Goal: Feedback & Contribution: Leave review/rating

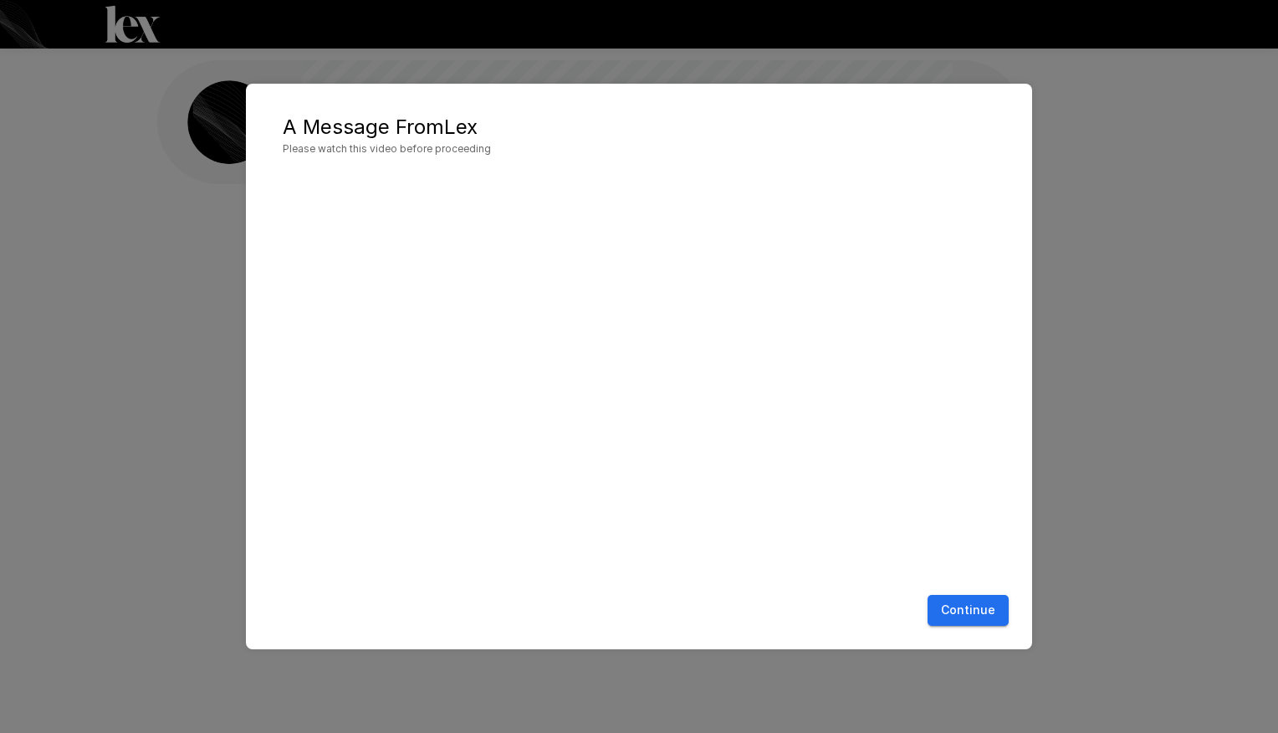
click at [978, 607] on button "Continue" at bounding box center [968, 610] width 81 height 31
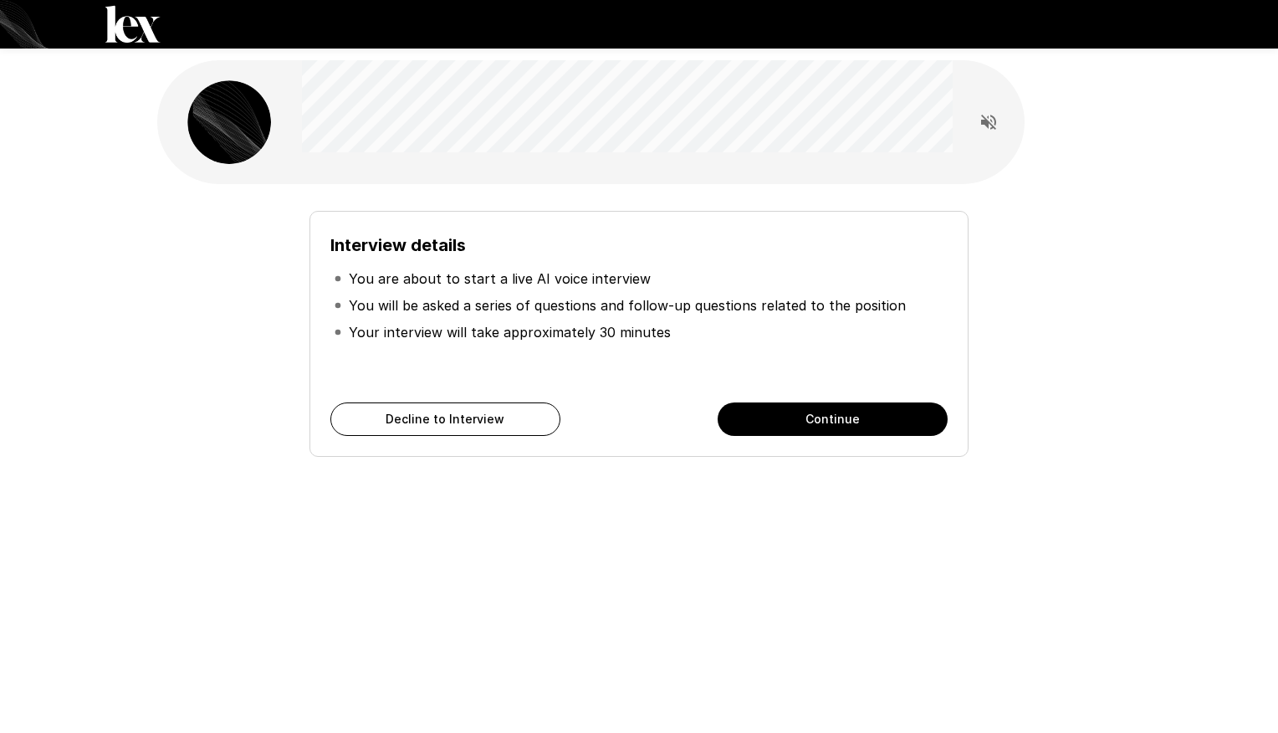
click at [816, 417] on button "Continue" at bounding box center [833, 418] width 230 height 33
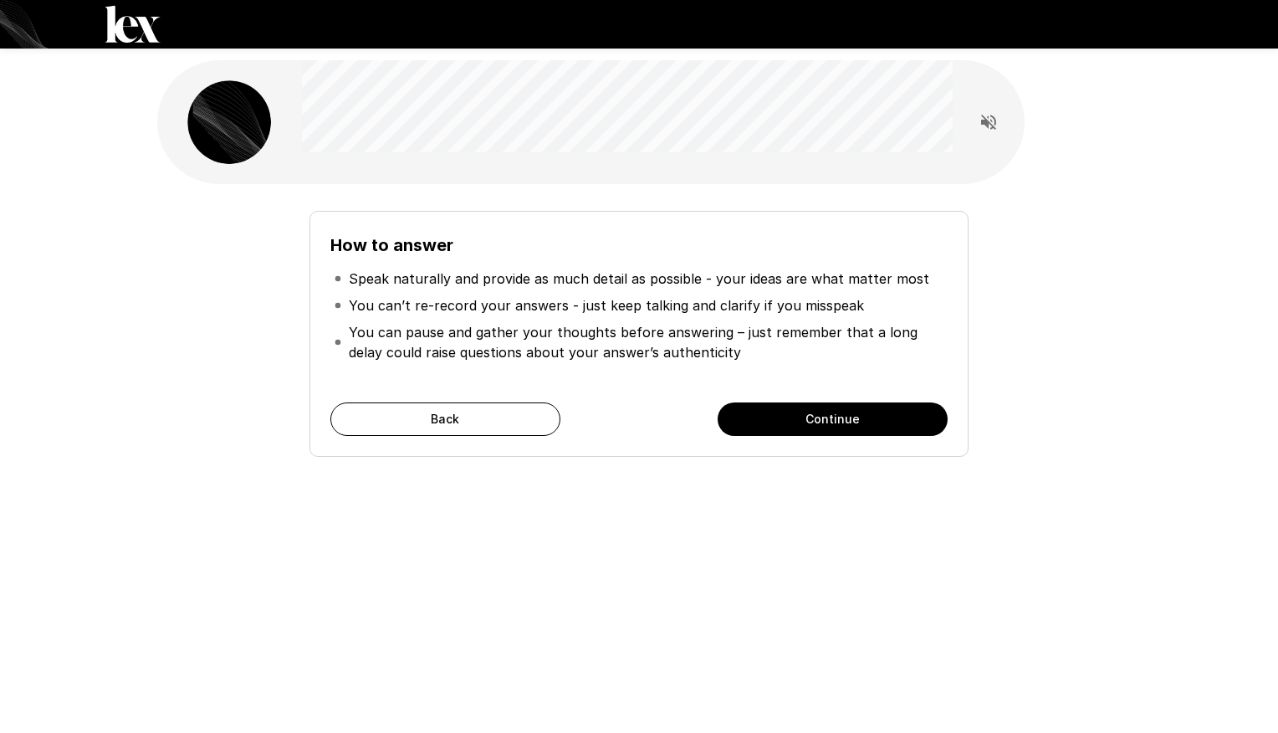
click at [838, 419] on button "Continue" at bounding box center [833, 418] width 230 height 33
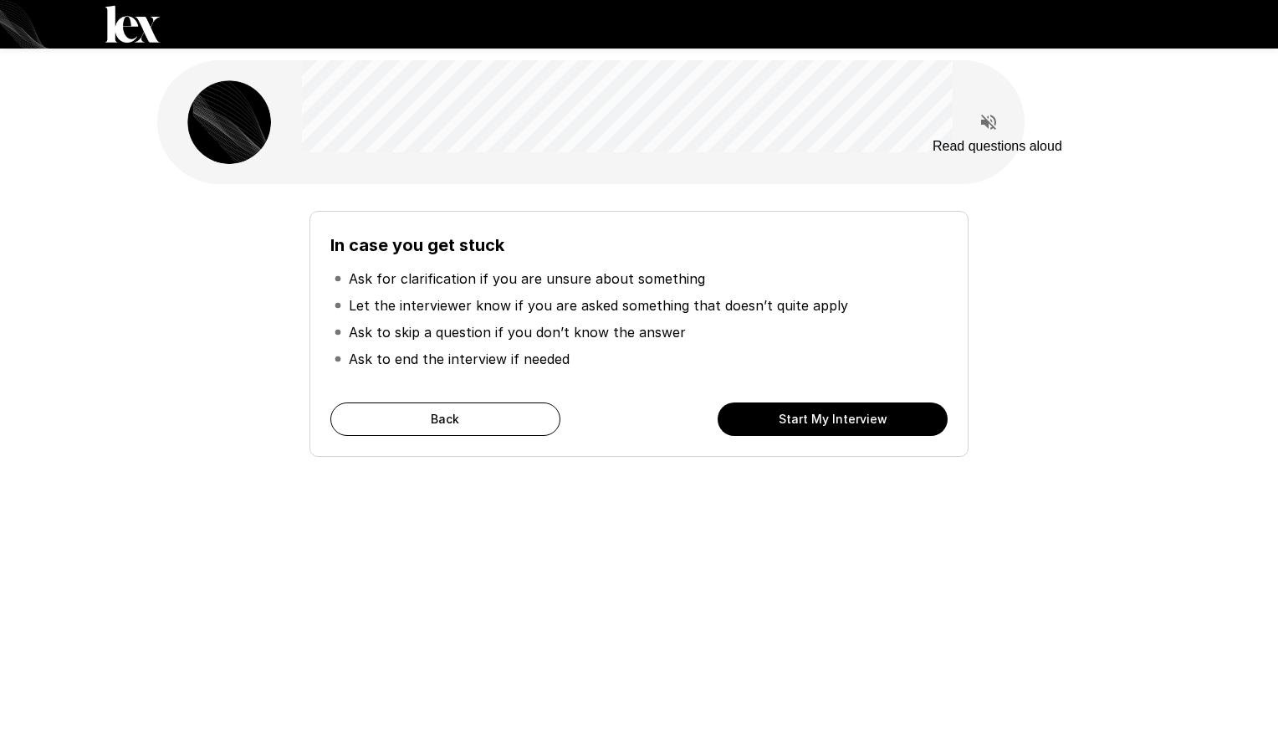
click at [991, 119] on icon "Read questions aloud" at bounding box center [989, 122] width 20 height 20
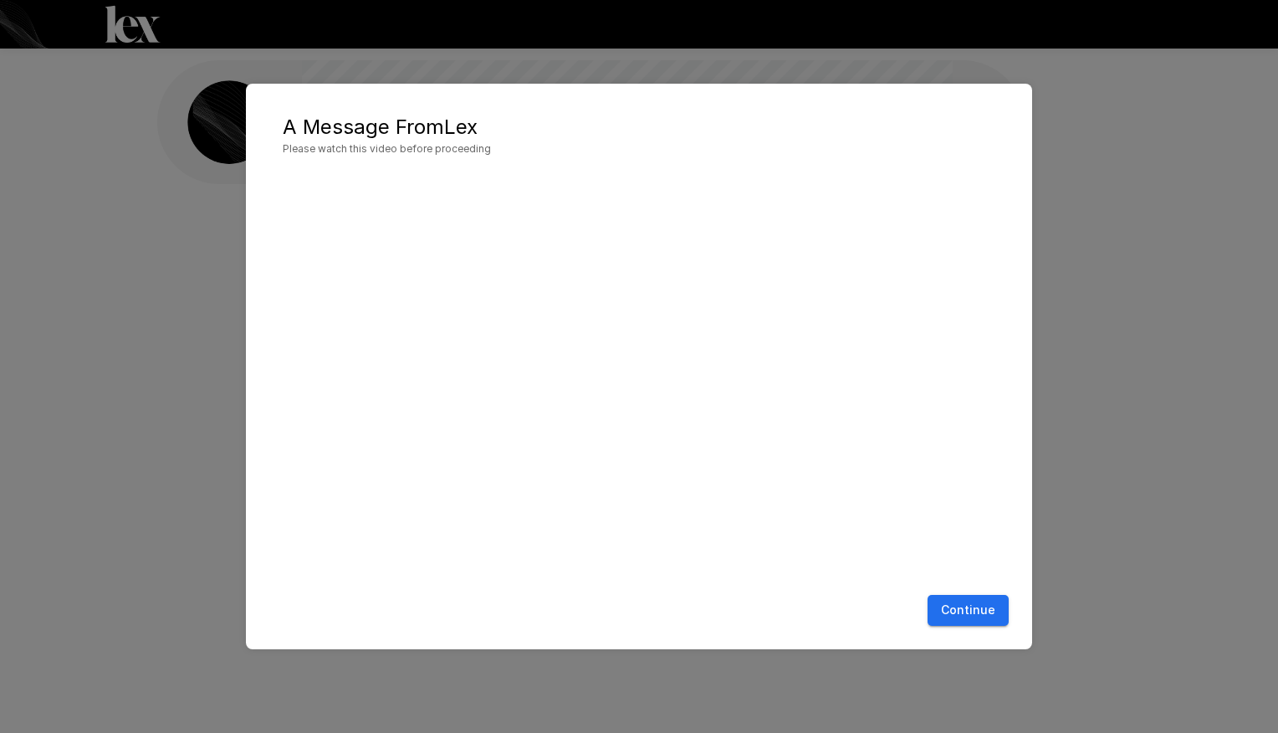
click at [976, 628] on div "Continue" at bounding box center [639, 610] width 753 height 44
click at [984, 612] on button "Continue" at bounding box center [968, 610] width 81 height 31
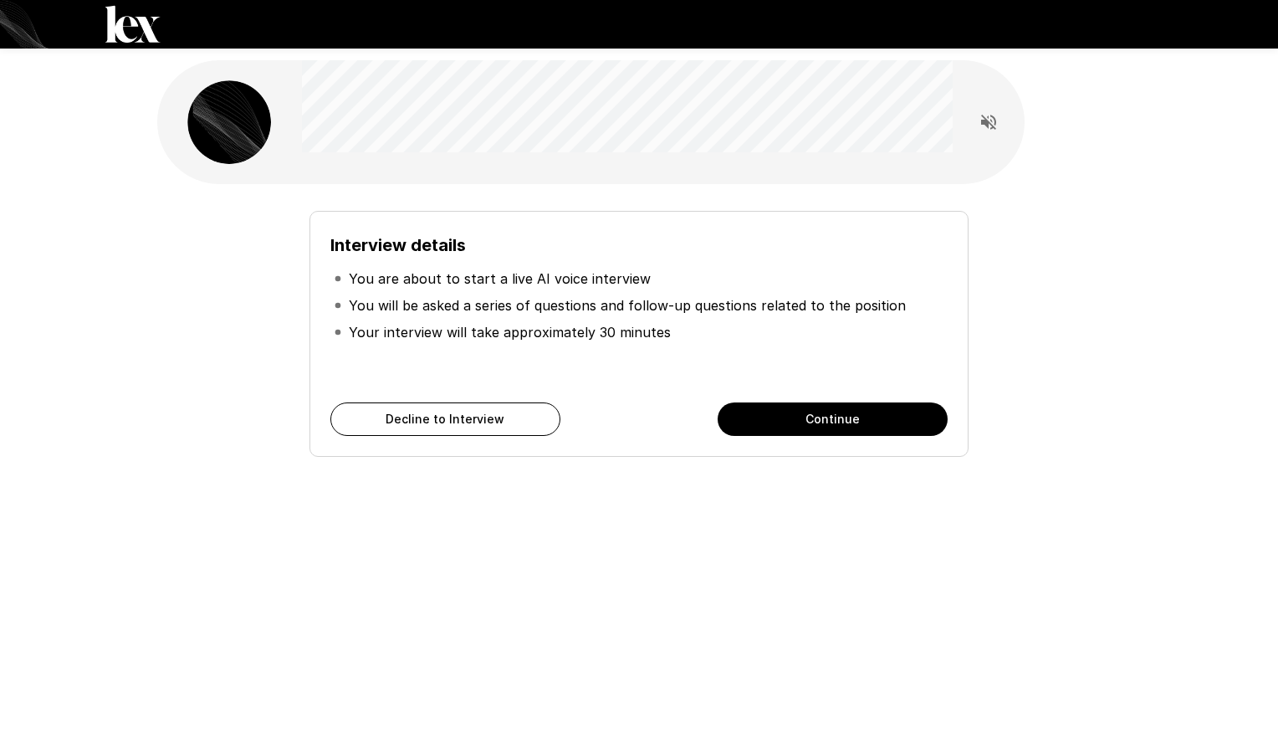
click at [791, 426] on button "Continue" at bounding box center [833, 418] width 230 height 33
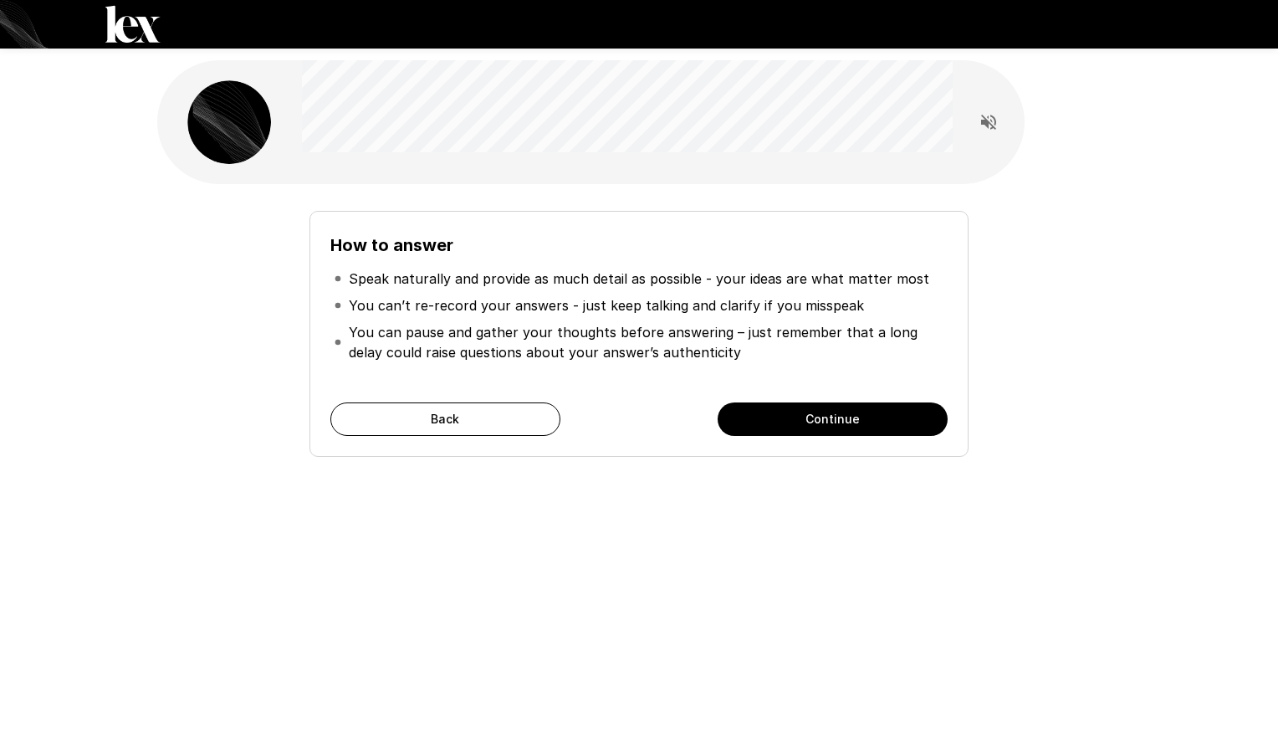
click at [791, 426] on button "Continue" at bounding box center [833, 418] width 230 height 33
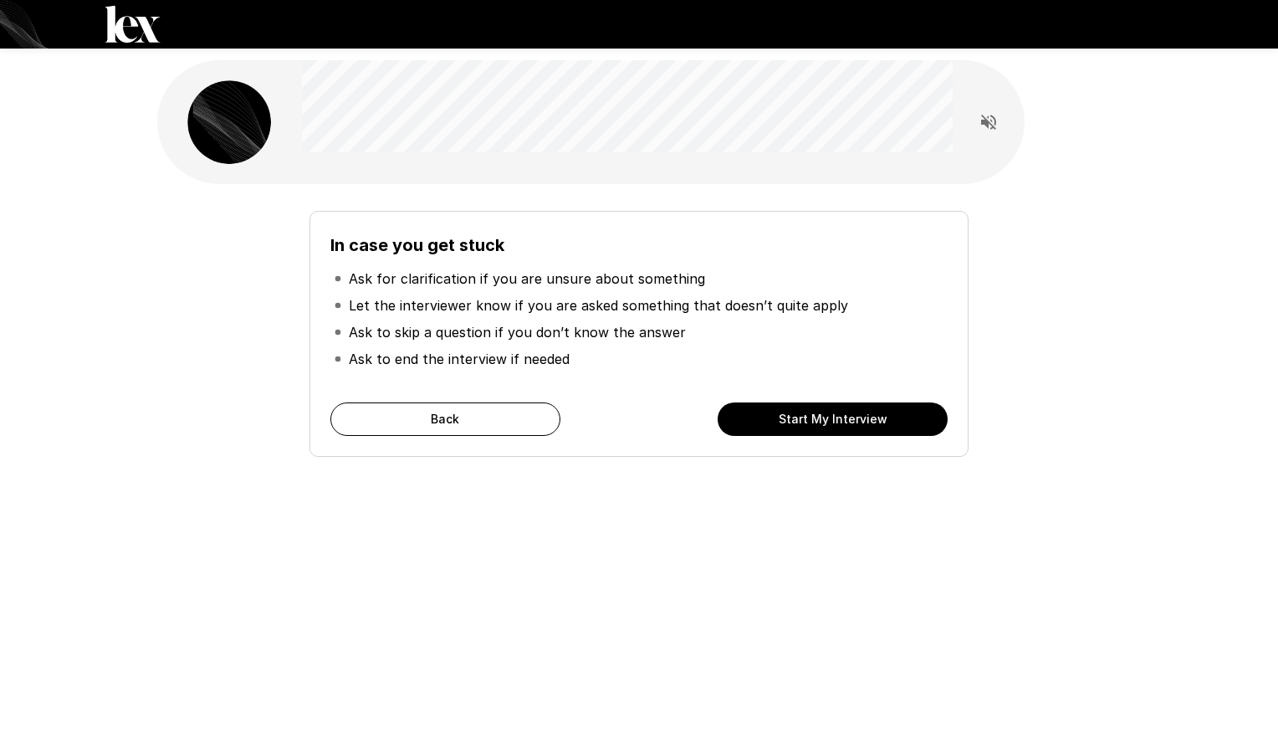
click at [980, 123] on icon "Read questions aloud" at bounding box center [989, 122] width 20 height 20
click at [882, 422] on button "Start My Interview" at bounding box center [833, 418] width 230 height 33
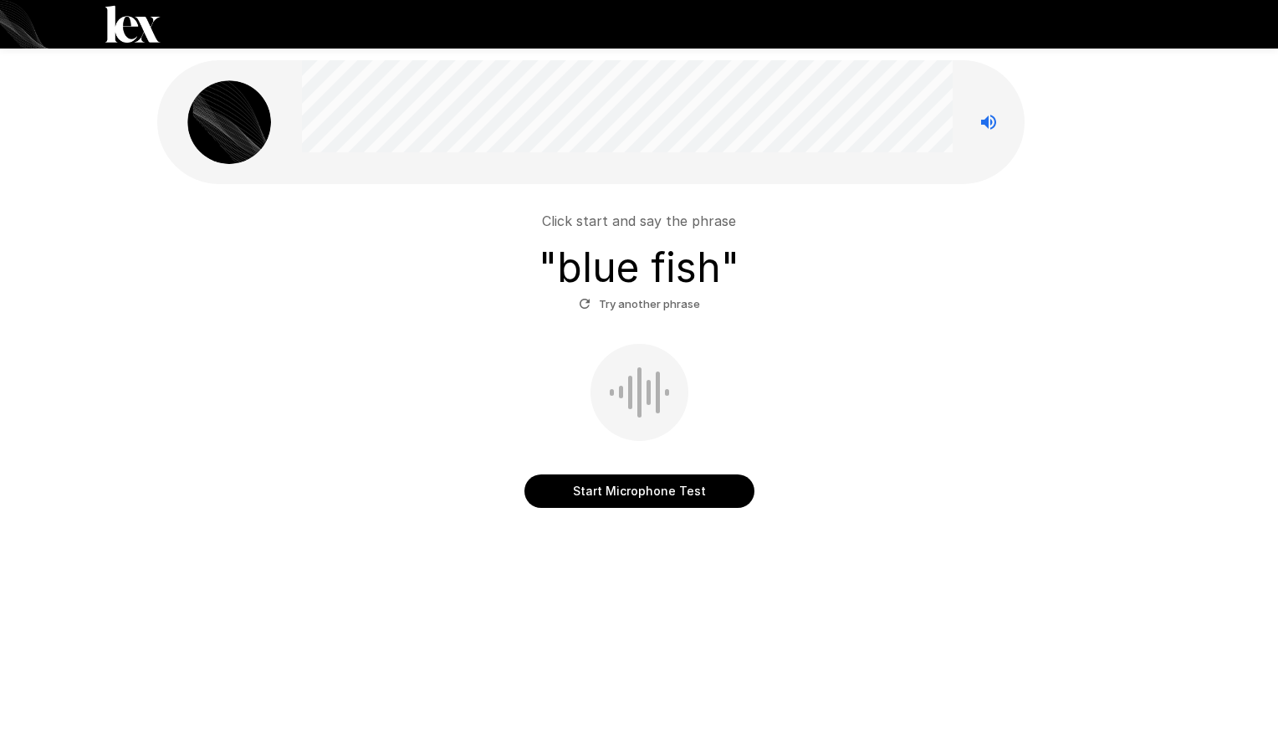
click at [632, 489] on button "Start Microphone Test" at bounding box center [640, 490] width 230 height 33
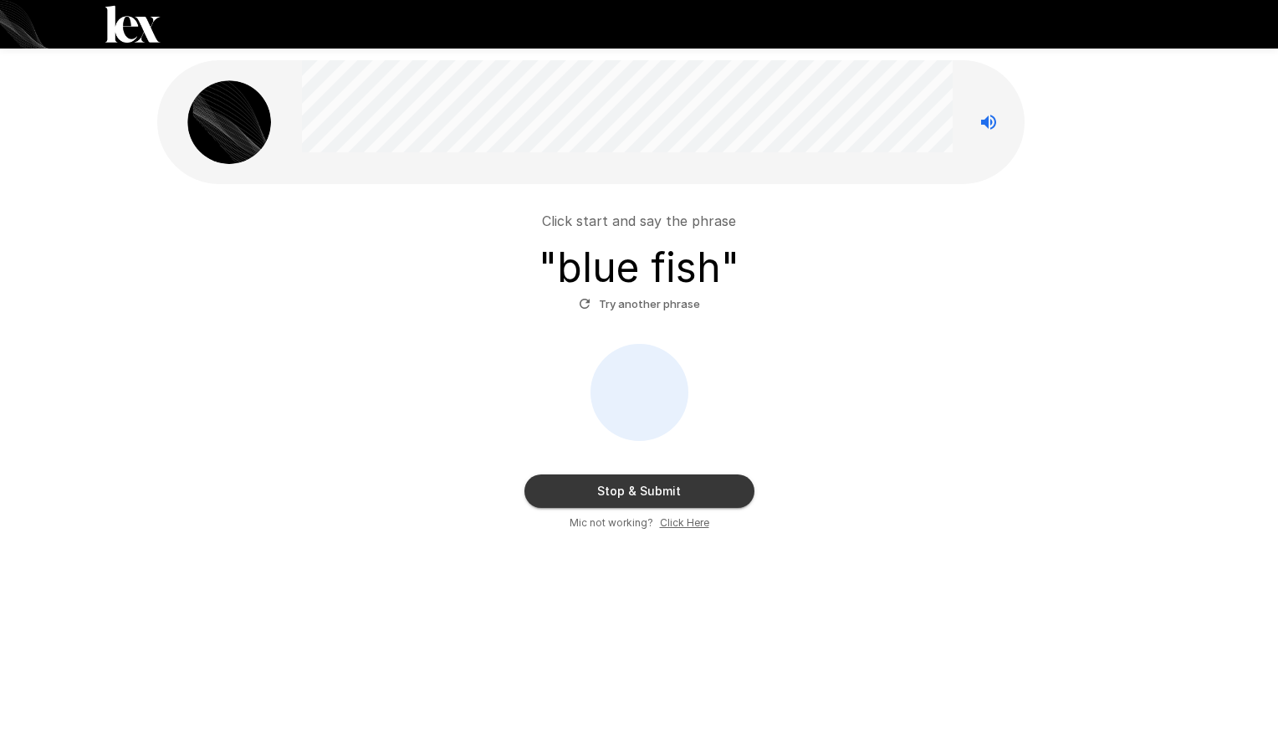
click at [632, 489] on button "Stop & Submit" at bounding box center [640, 490] width 230 height 33
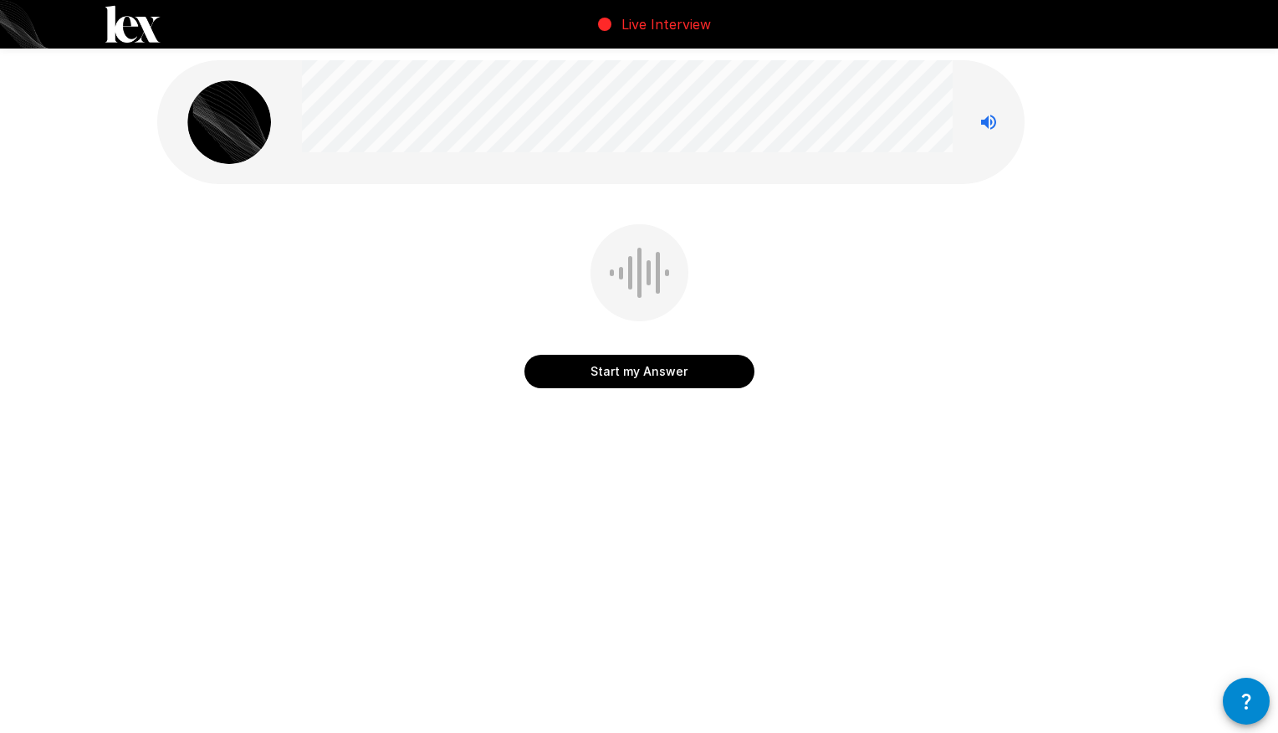
click at [633, 375] on button "Start my Answer" at bounding box center [640, 371] width 230 height 33
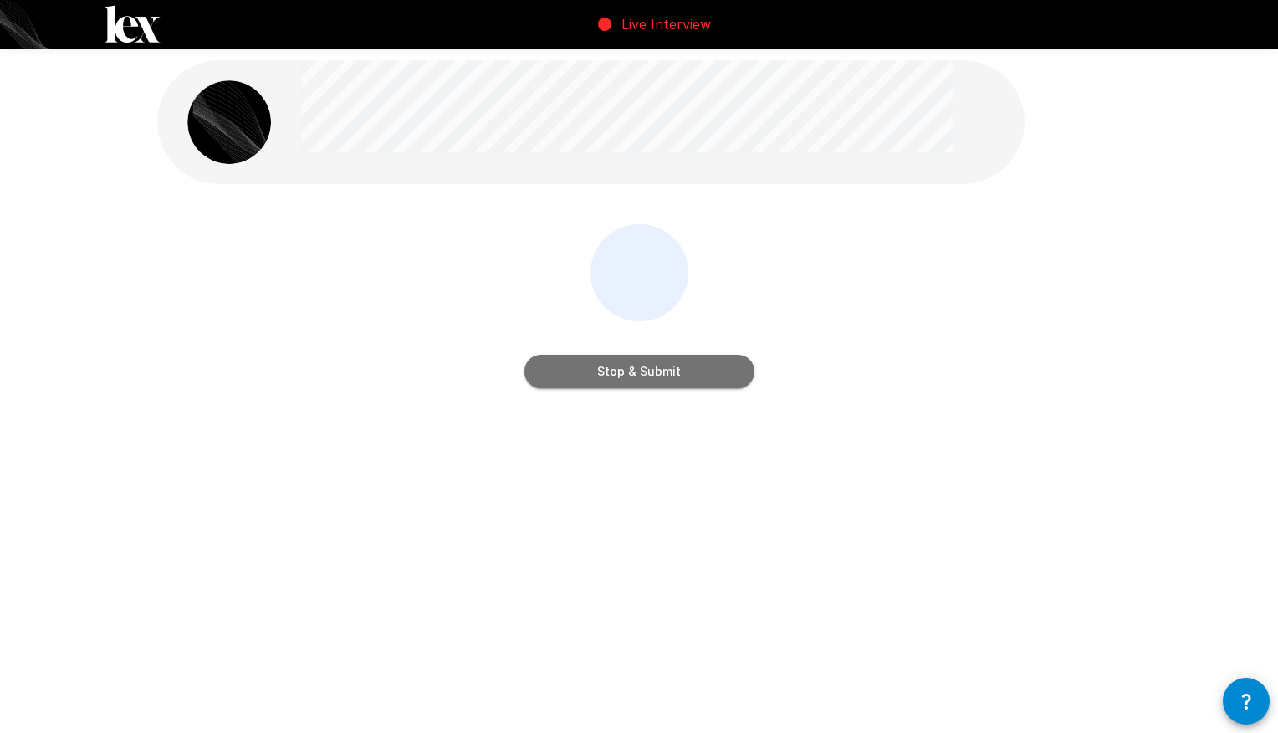
click at [642, 376] on button "Stop & Submit" at bounding box center [640, 371] width 230 height 33
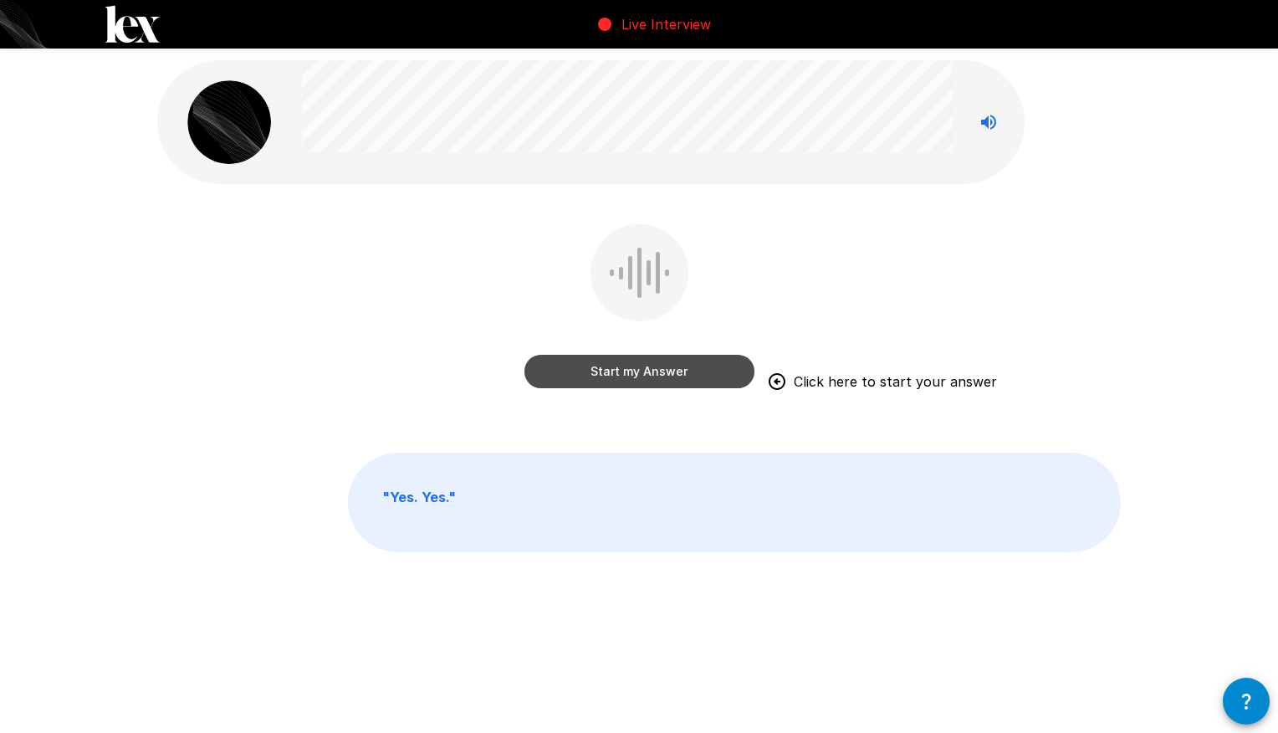
click at [648, 375] on button "Start my Answer" at bounding box center [640, 371] width 230 height 33
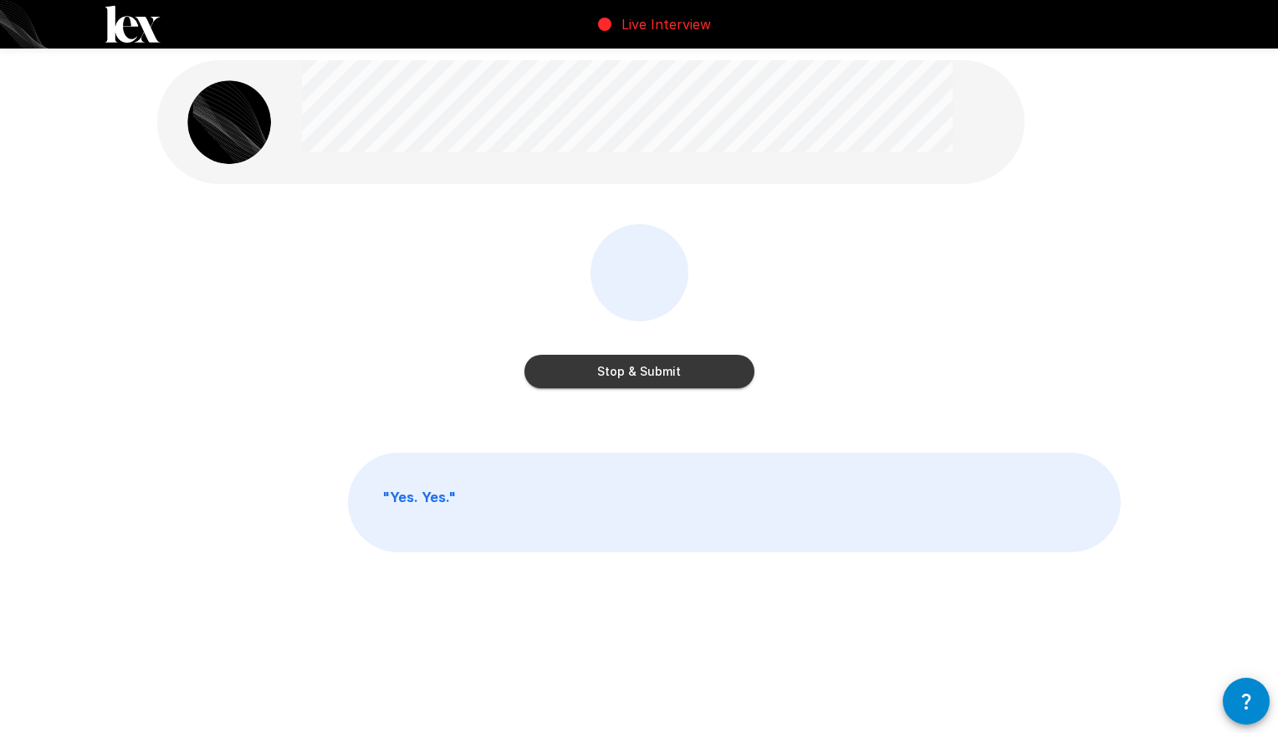
click at [648, 375] on button "Stop & Submit" at bounding box center [640, 371] width 230 height 33
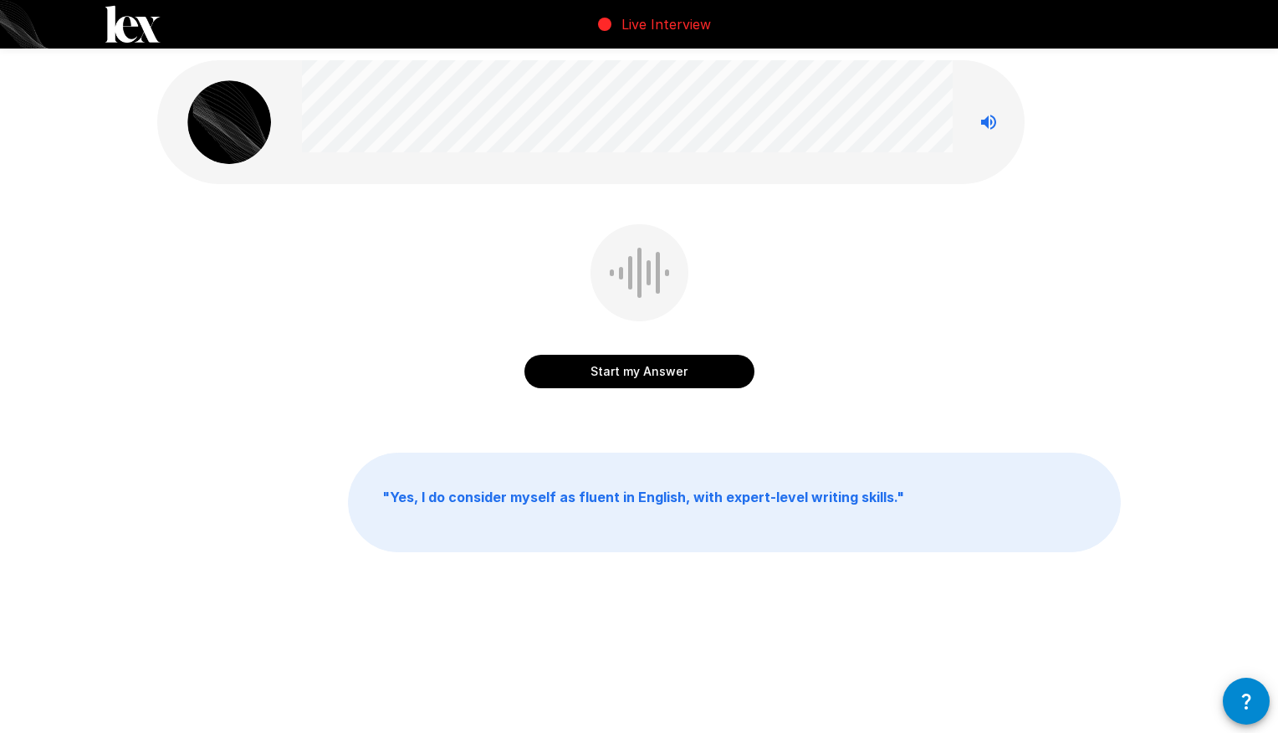
click at [658, 376] on button "Start my Answer" at bounding box center [640, 371] width 230 height 33
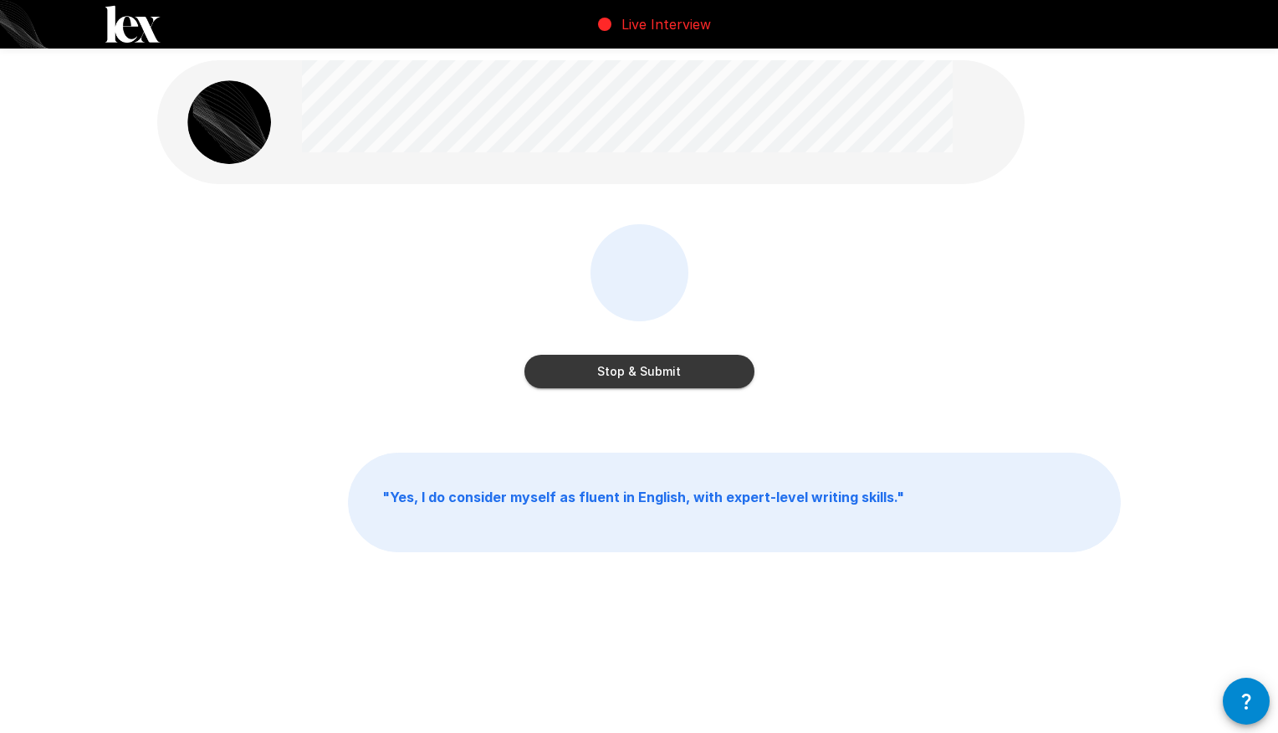
click at [658, 376] on button "Stop & Submit" at bounding box center [640, 371] width 230 height 33
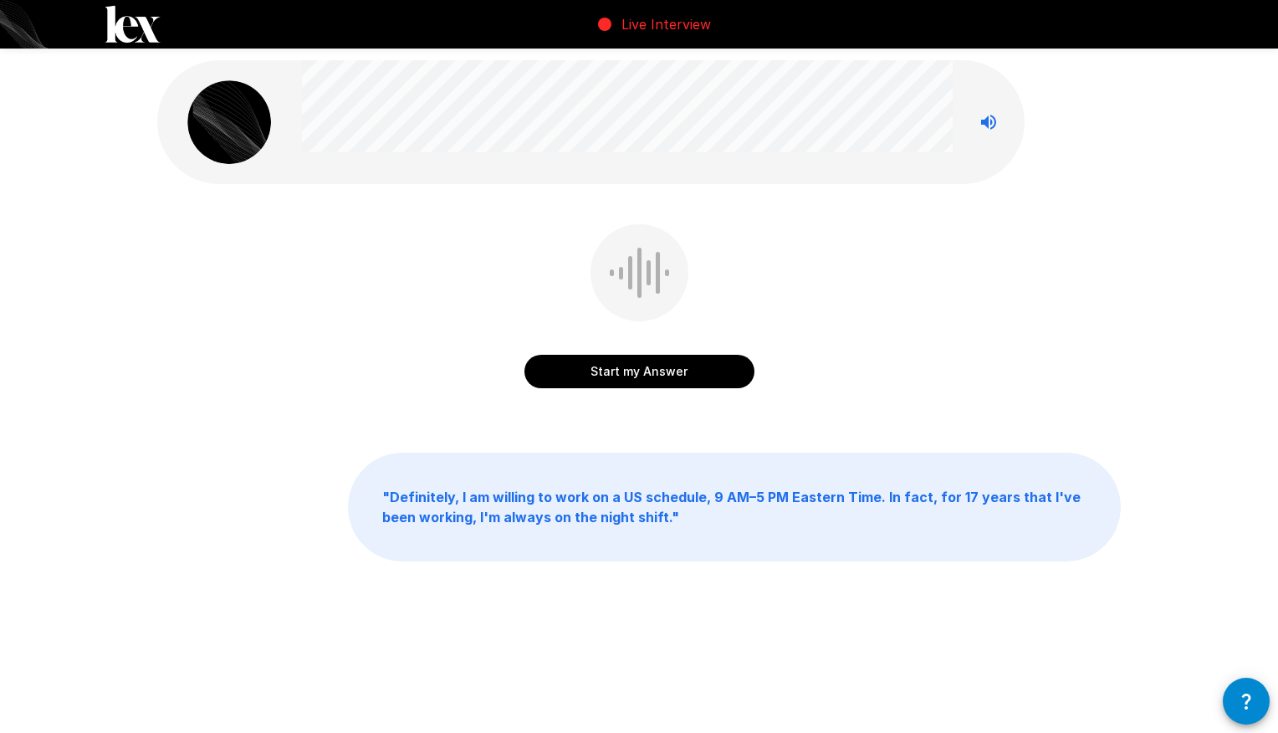
click at [656, 375] on button "Start my Answer" at bounding box center [640, 371] width 230 height 33
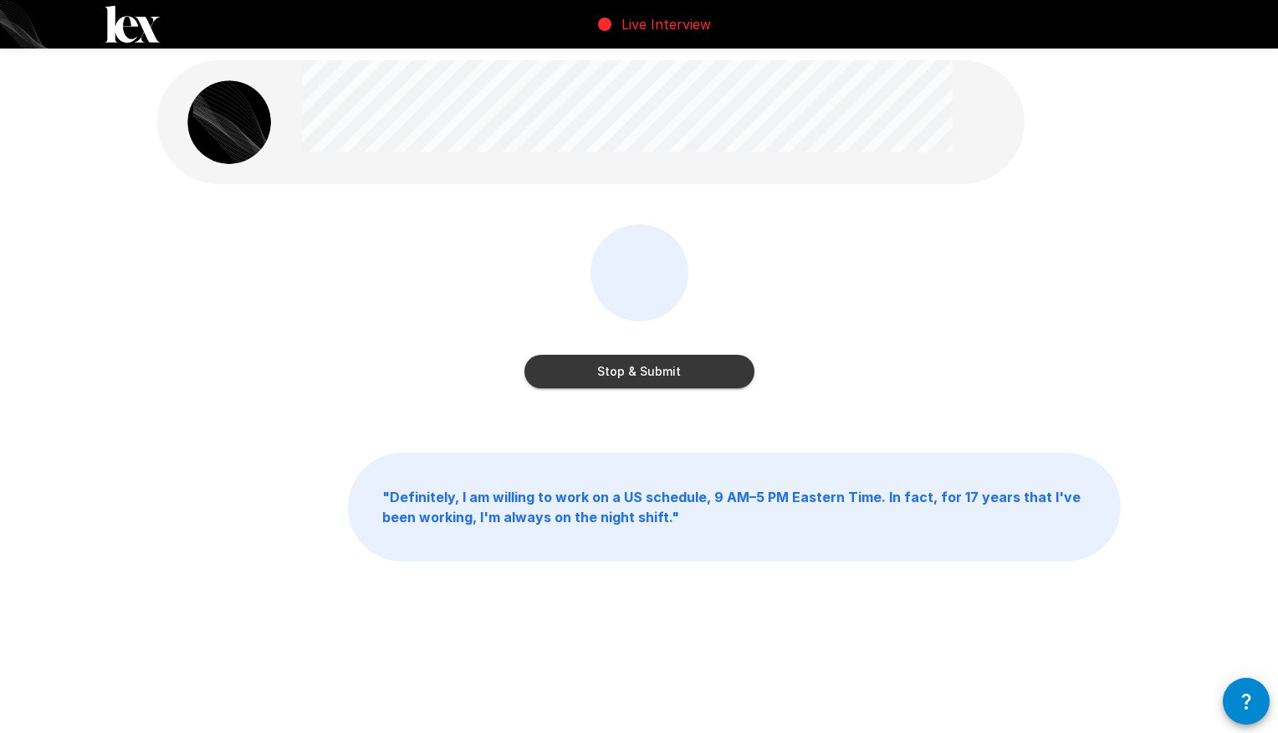
click at [656, 375] on button "Stop & Submit" at bounding box center [640, 371] width 230 height 33
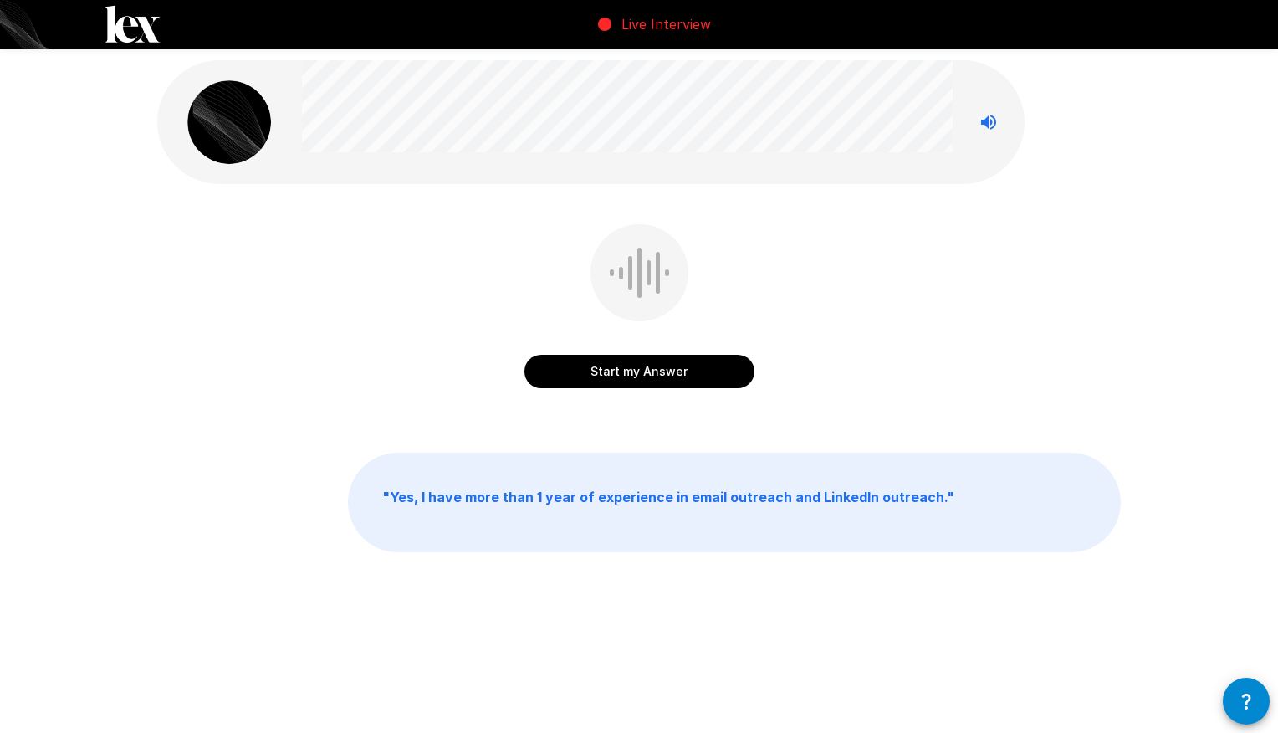
click at [654, 377] on button "Start my Answer" at bounding box center [640, 371] width 230 height 33
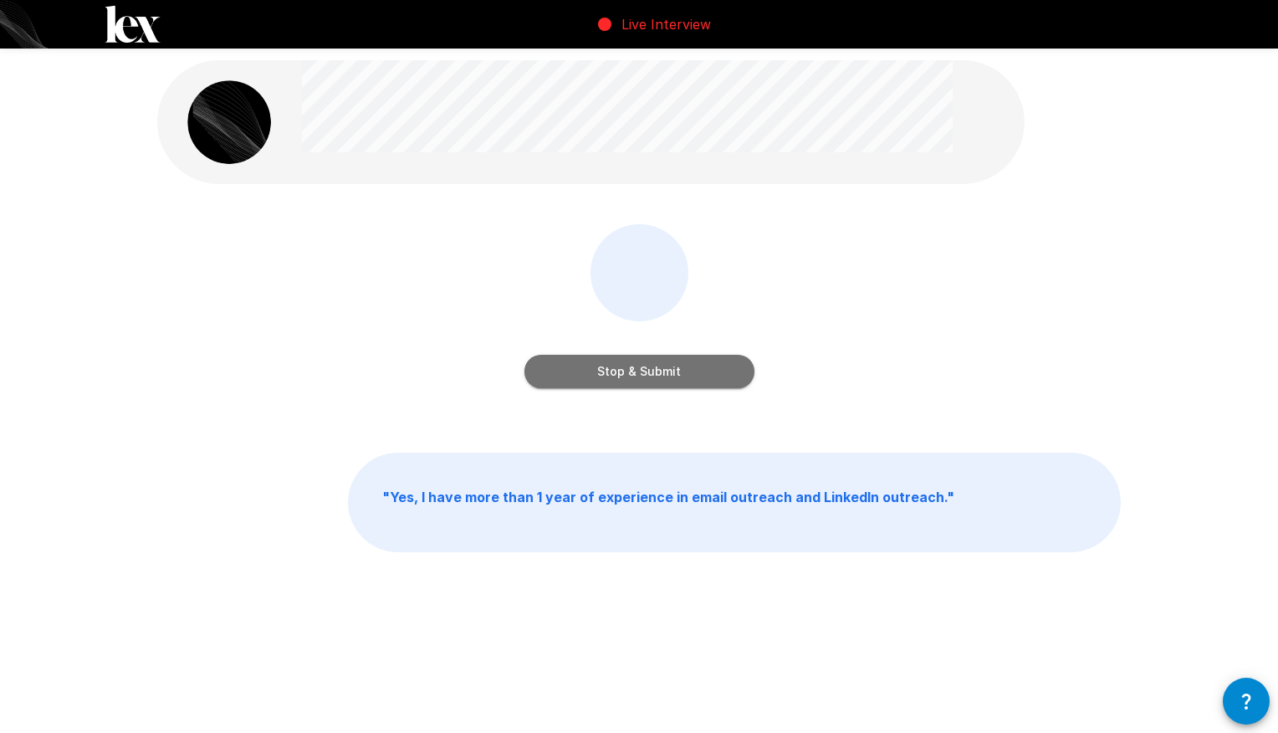
click at [654, 377] on button "Stop & Submit" at bounding box center [640, 371] width 230 height 33
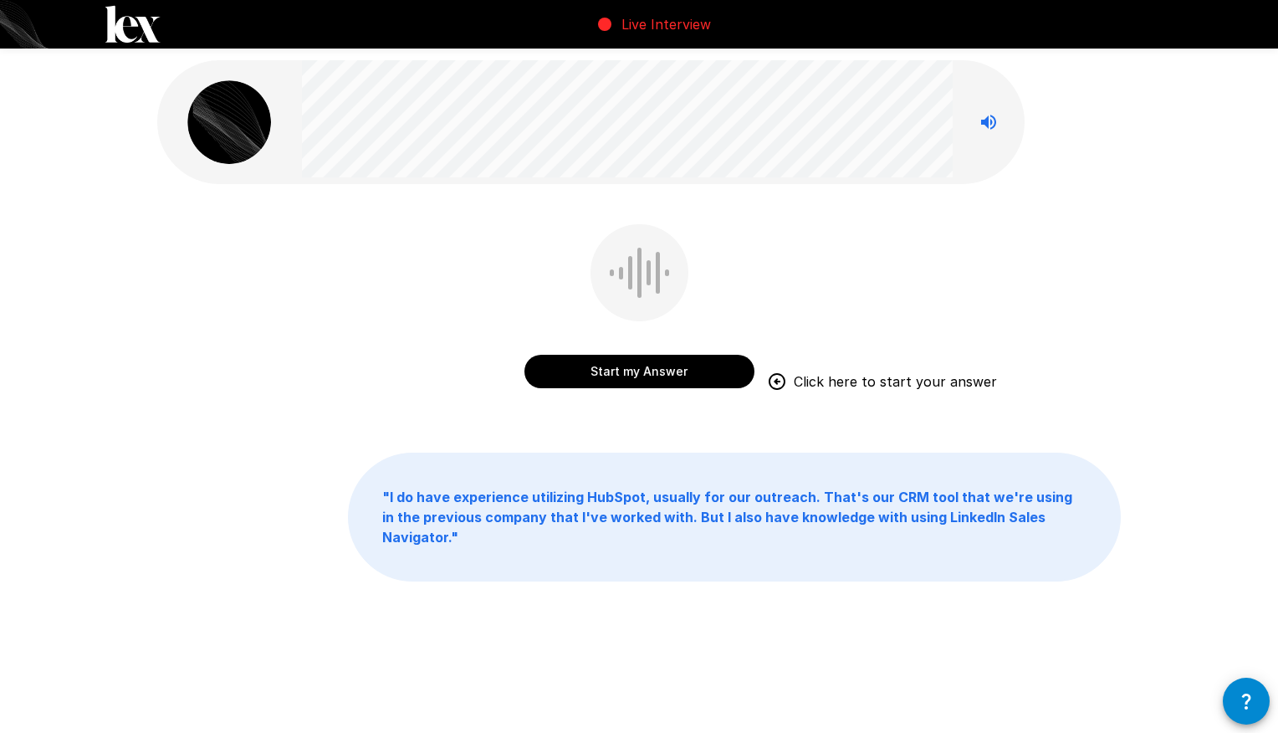
click at [627, 374] on button "Start my Answer" at bounding box center [640, 371] width 230 height 33
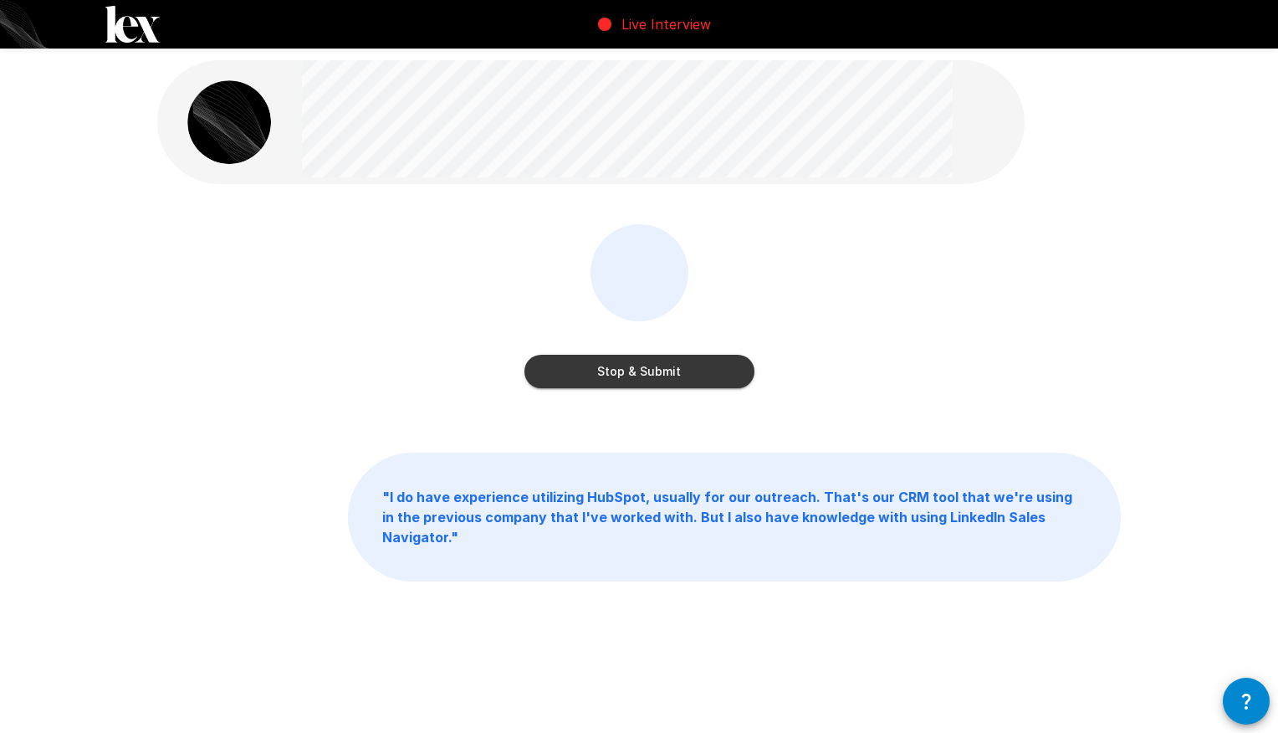
click at [688, 361] on button "Stop & Submit" at bounding box center [640, 371] width 230 height 33
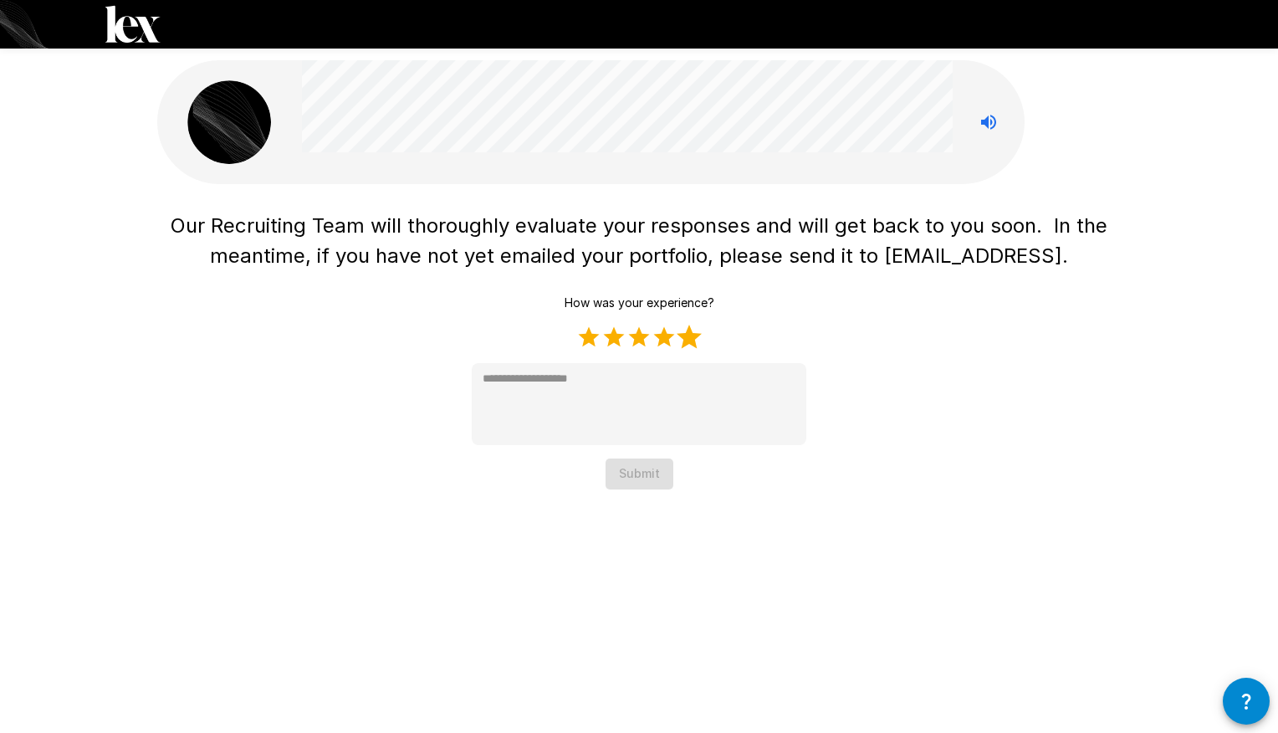
click at [696, 334] on label "5 Stars" at bounding box center [689, 337] width 25 height 25
type textarea "*"
click at [639, 468] on button "Submit" at bounding box center [640, 473] width 68 height 31
